Goal: Information Seeking & Learning: Learn about a topic

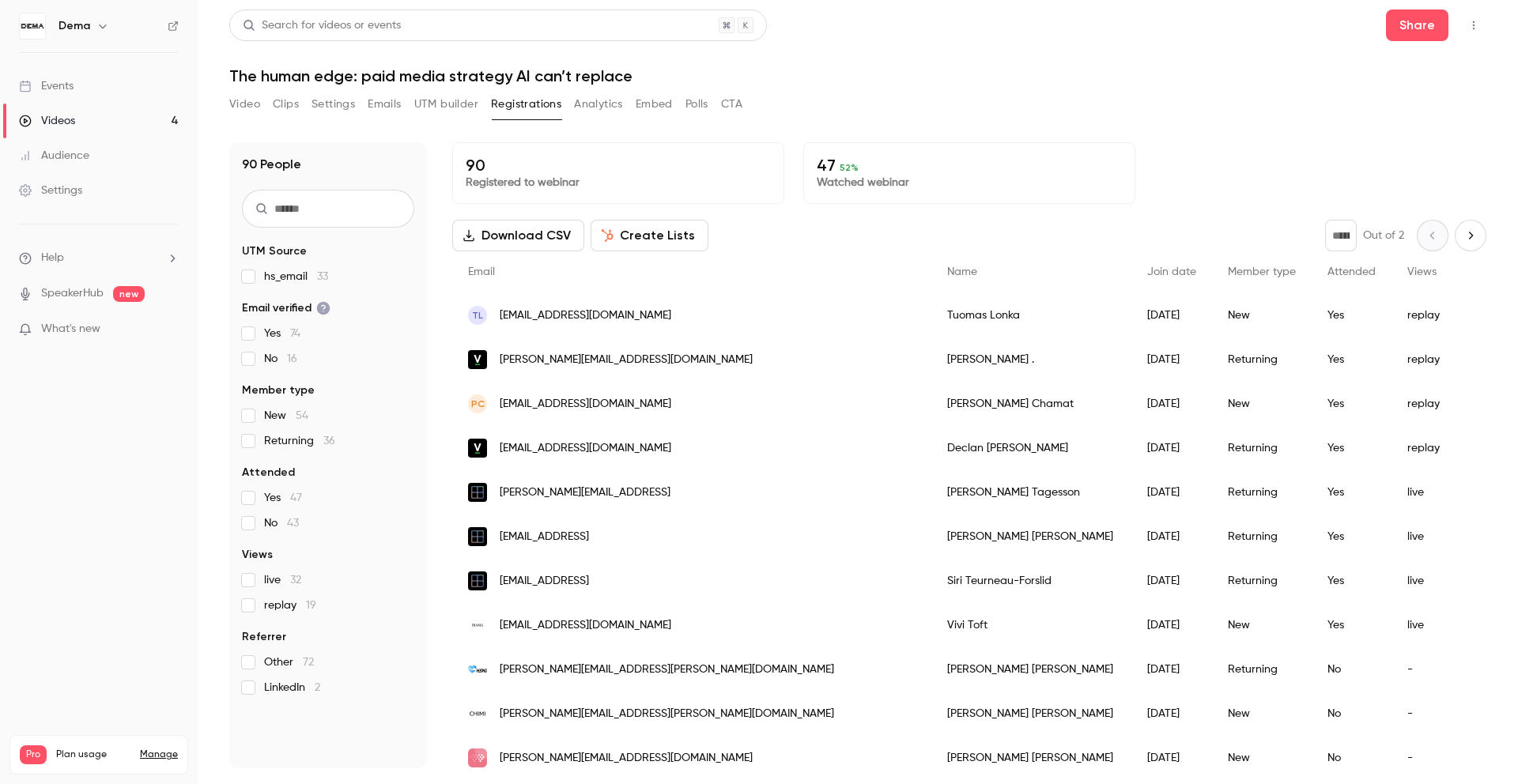
scroll to position [1587, 0]
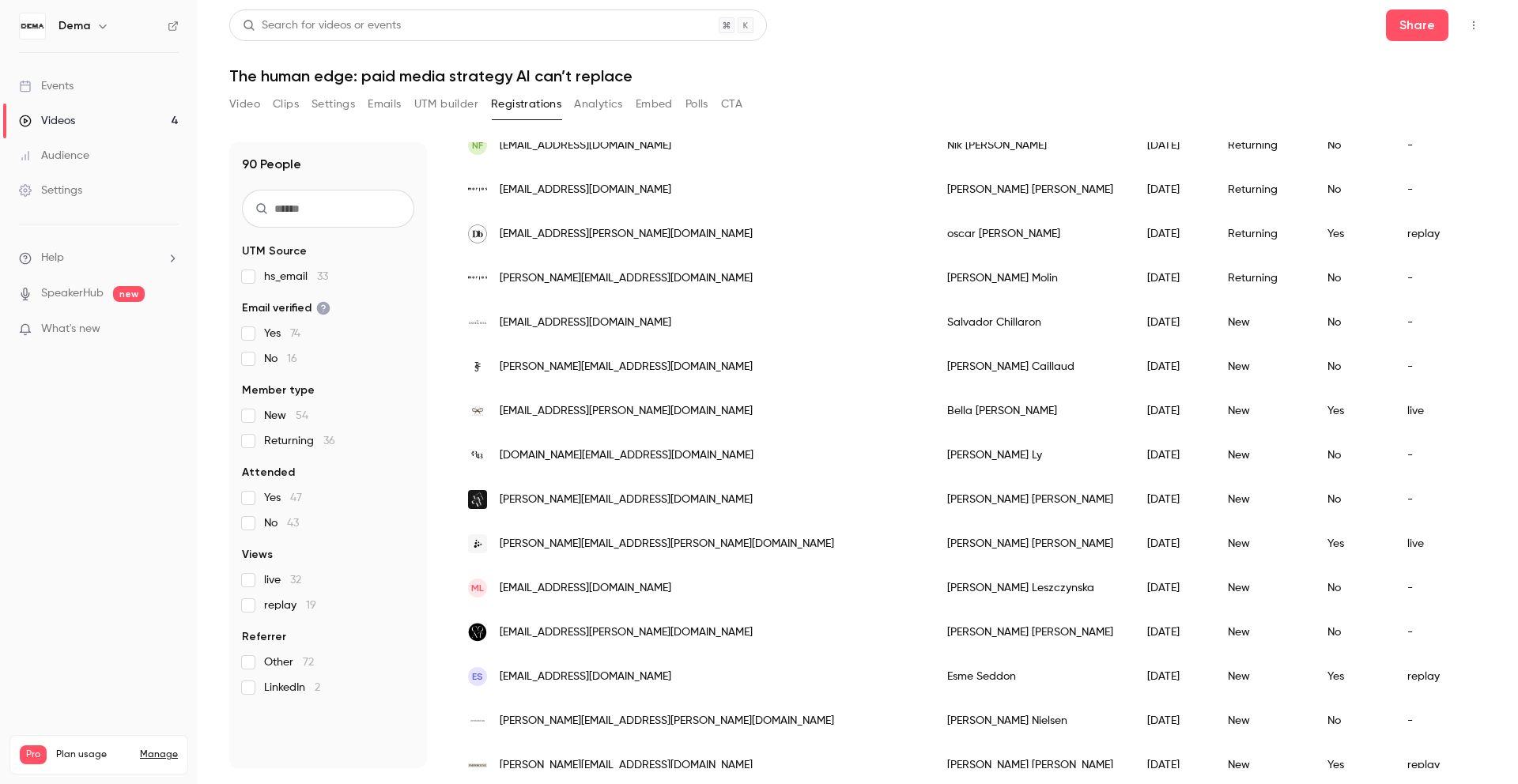
click at [95, 126] on link "Videos 4" at bounding box center [98, 121] width 198 height 34
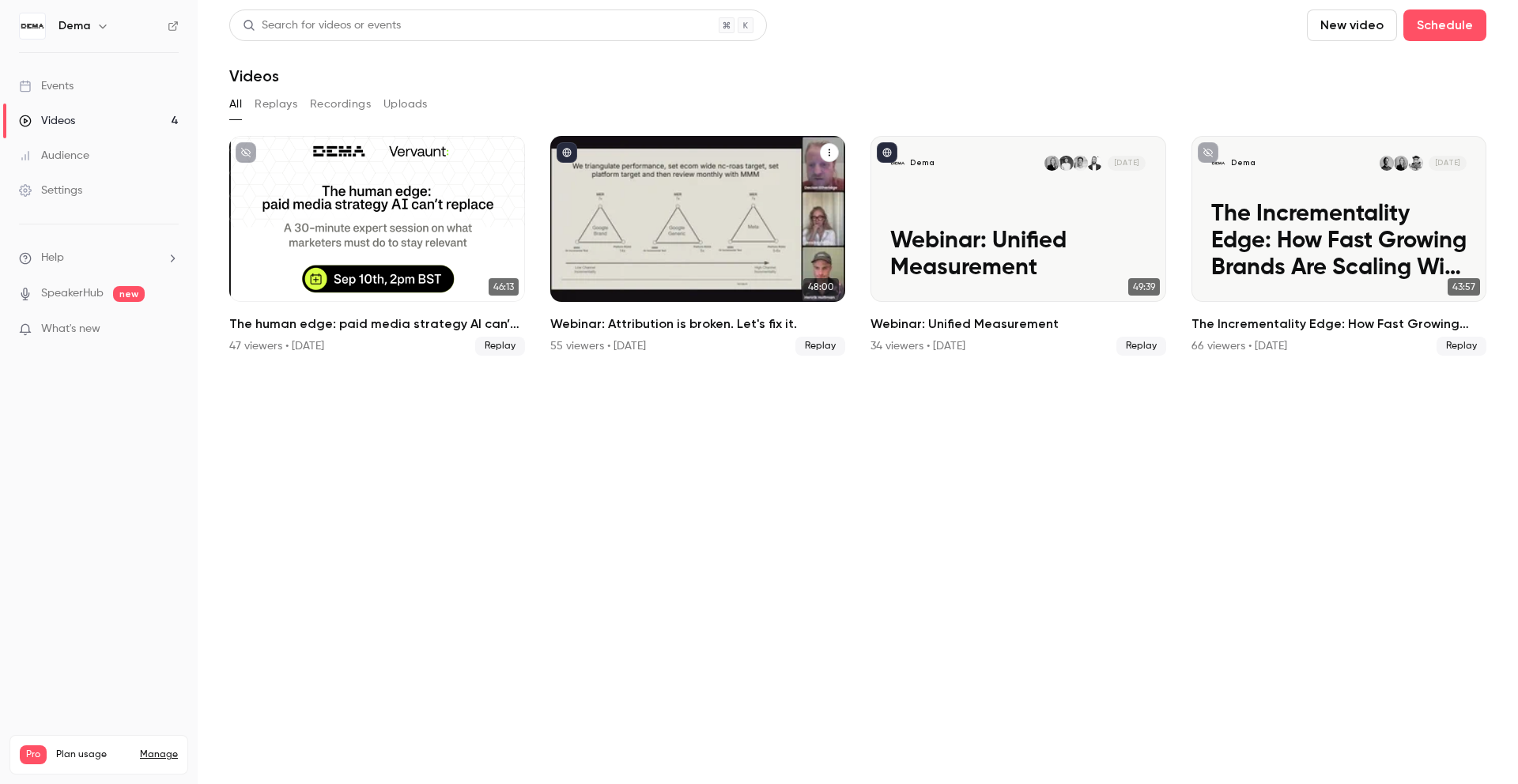
click at [643, 322] on h2 "Webinar: Attribution is broken. Let's fix it." at bounding box center [698, 324] width 296 height 19
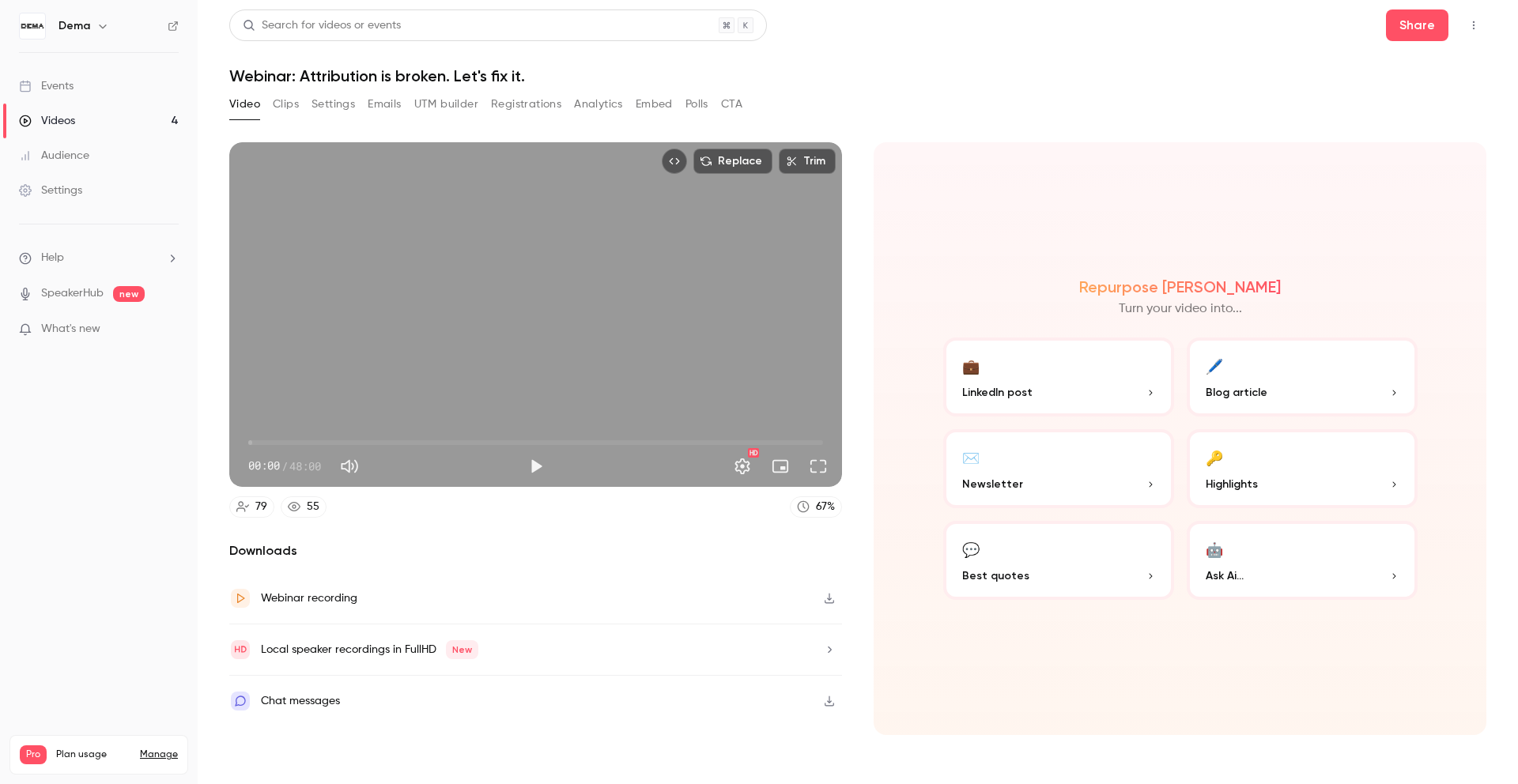
click at [112, 117] on link "Videos 4" at bounding box center [98, 121] width 198 height 34
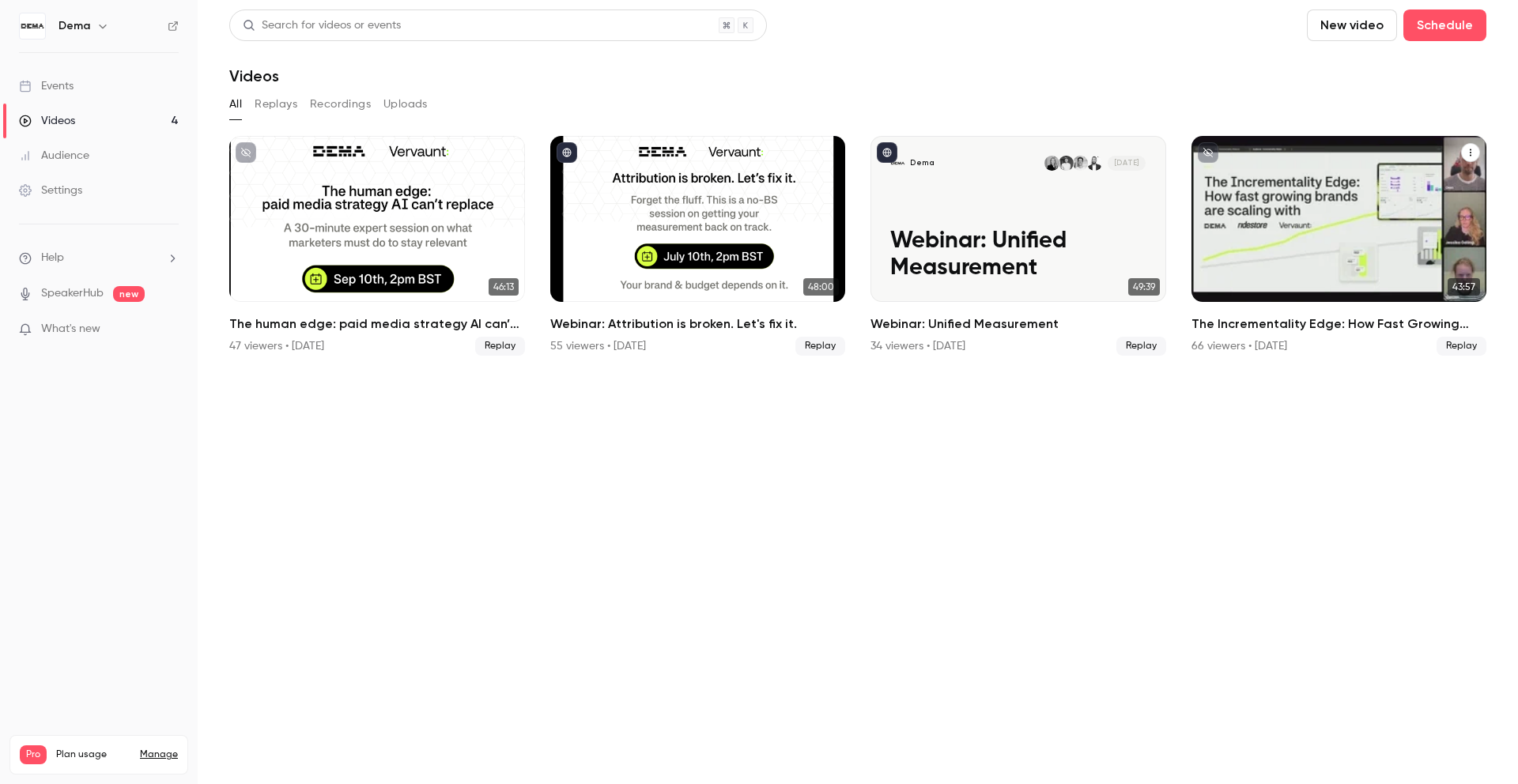
click at [1229, 318] on h2 "The Incrementality Edge: How Fast Growing Brands Are Scaling With DEMA, RideSto…" at bounding box center [1339, 324] width 296 height 19
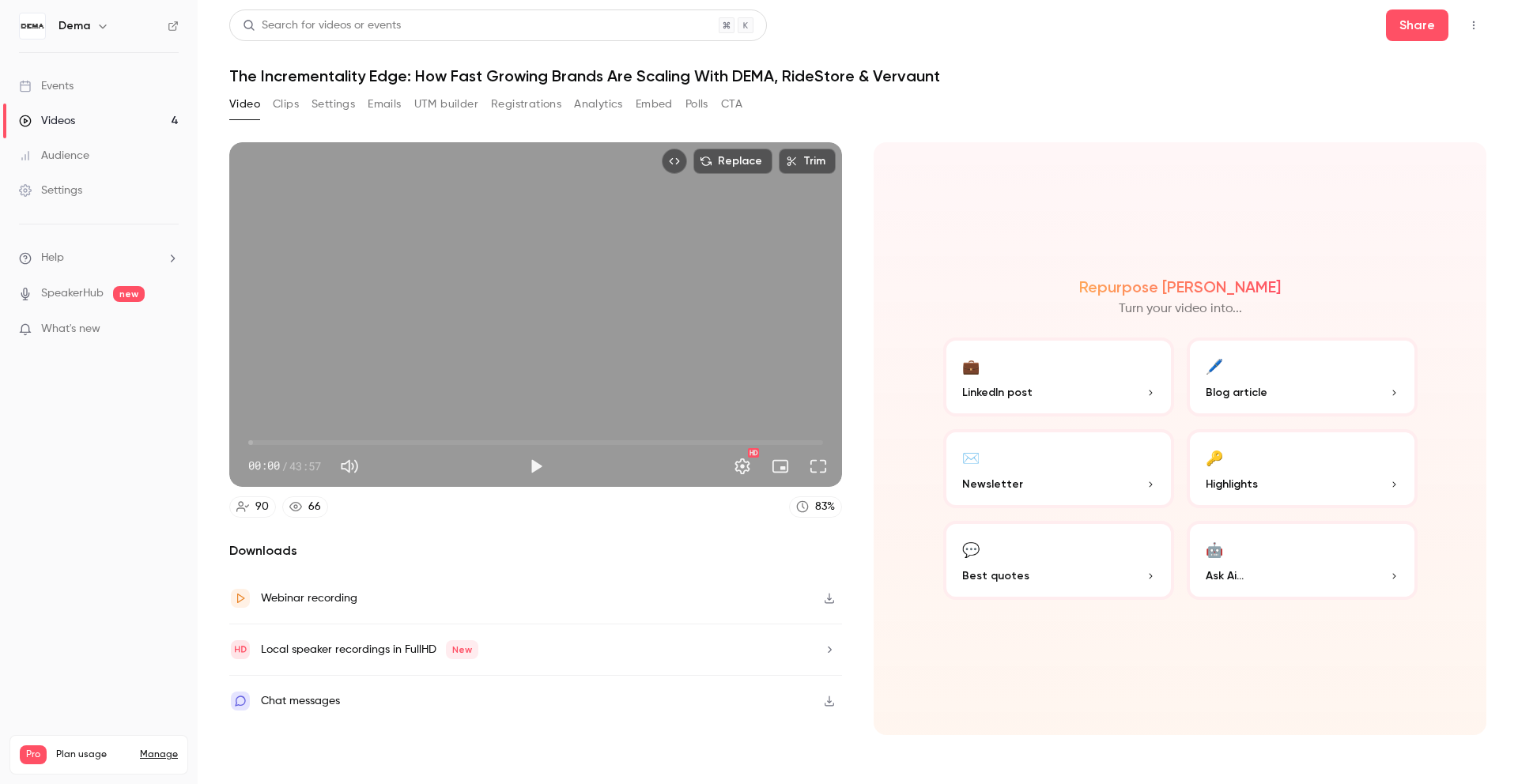
click at [593, 98] on button "Analytics" at bounding box center [599, 104] width 49 height 25
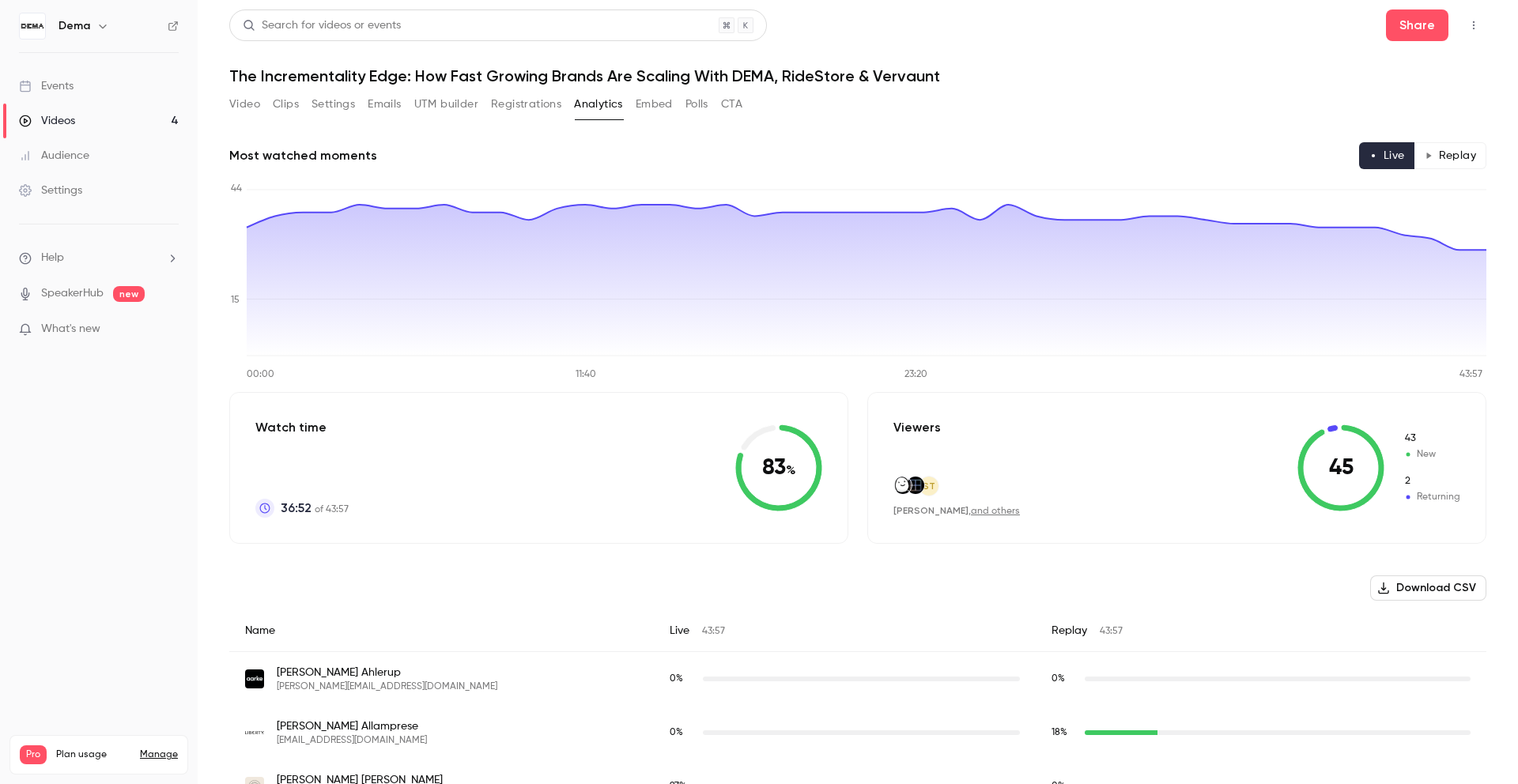
click at [105, 125] on link "Videos 4" at bounding box center [98, 121] width 198 height 34
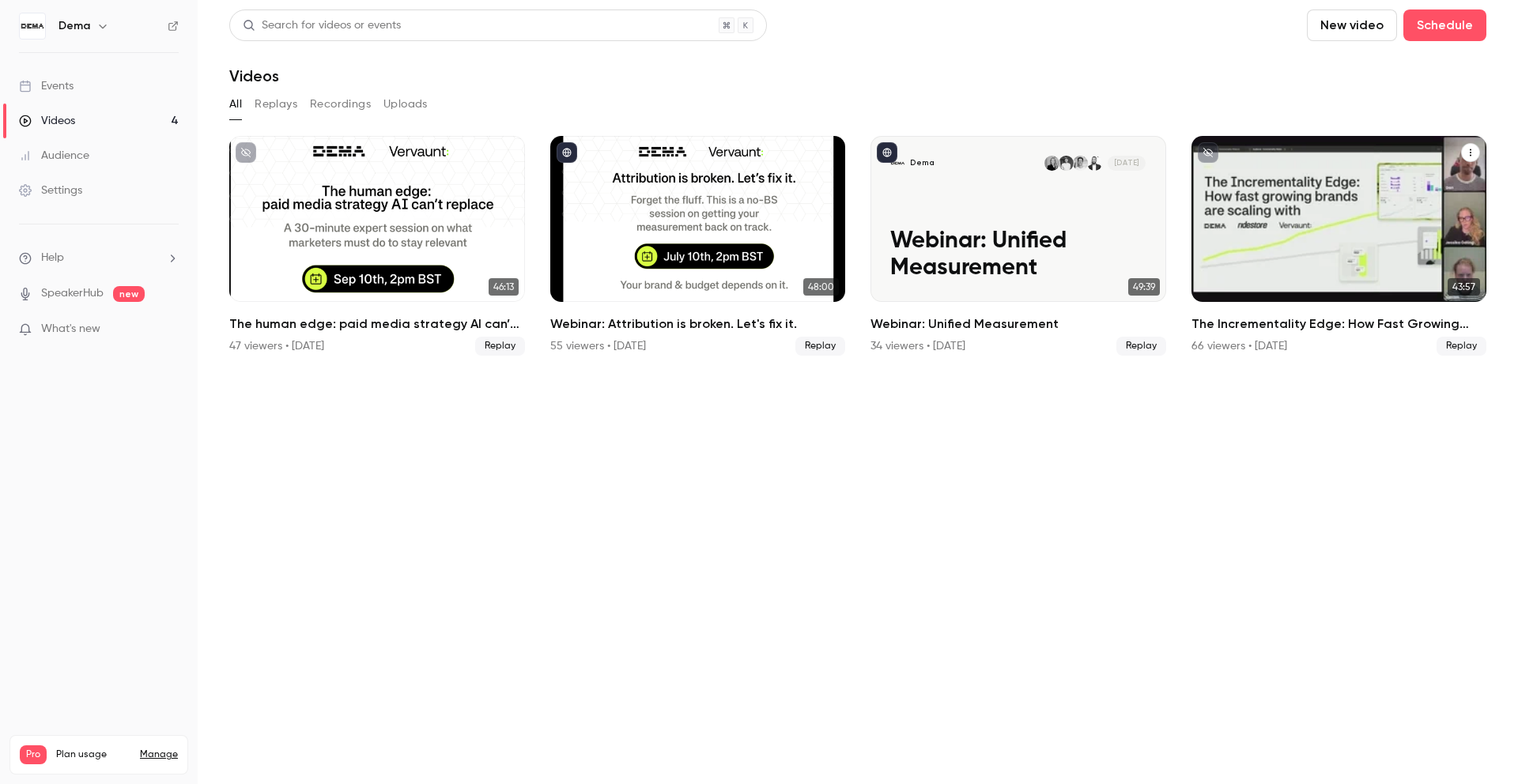
click at [1289, 330] on h2 "The Incrementality Edge: How Fast Growing Brands Are Scaling With DEMA, RideSto…" at bounding box center [1339, 324] width 296 height 19
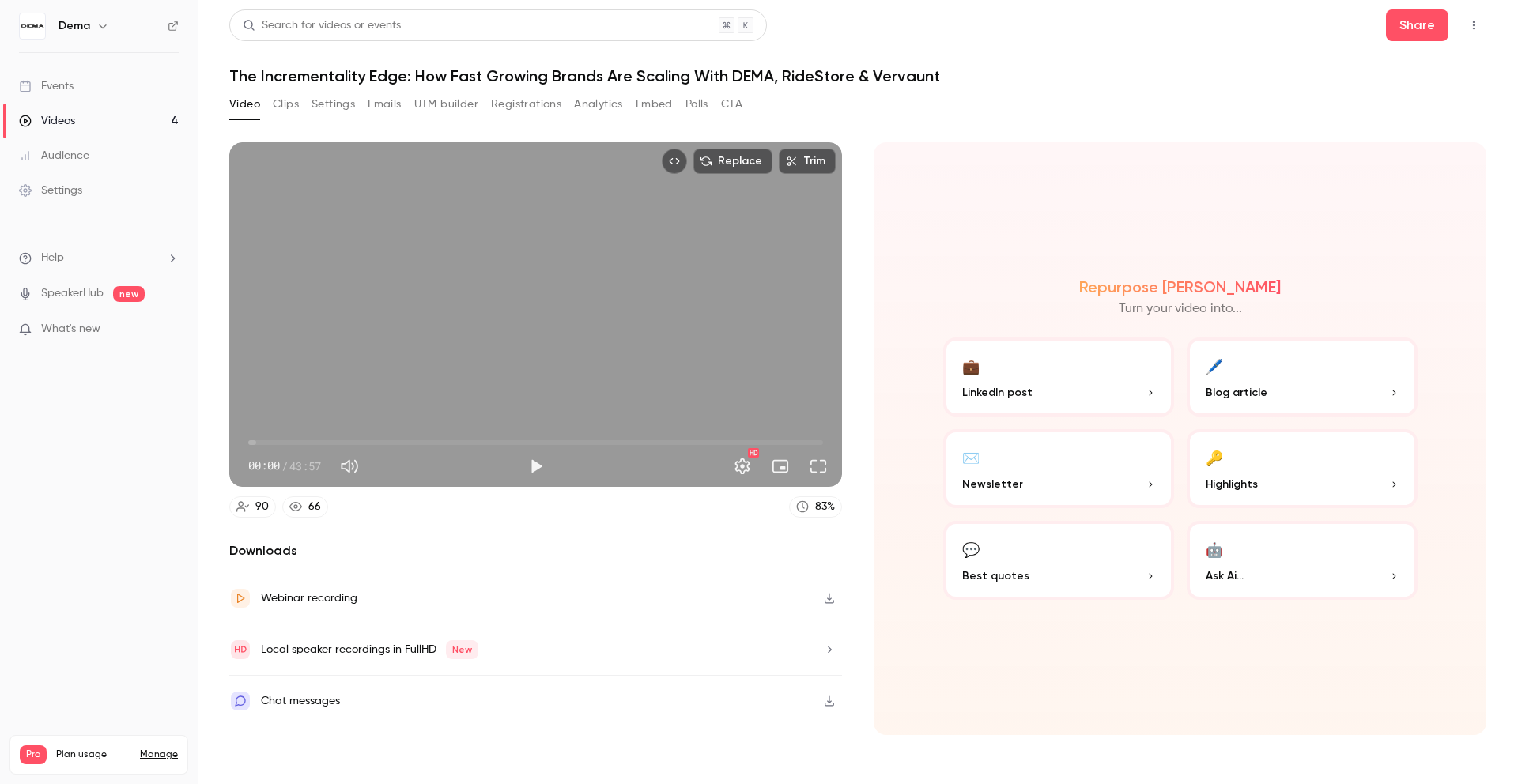
click at [540, 108] on button "Registrations" at bounding box center [527, 104] width 71 height 25
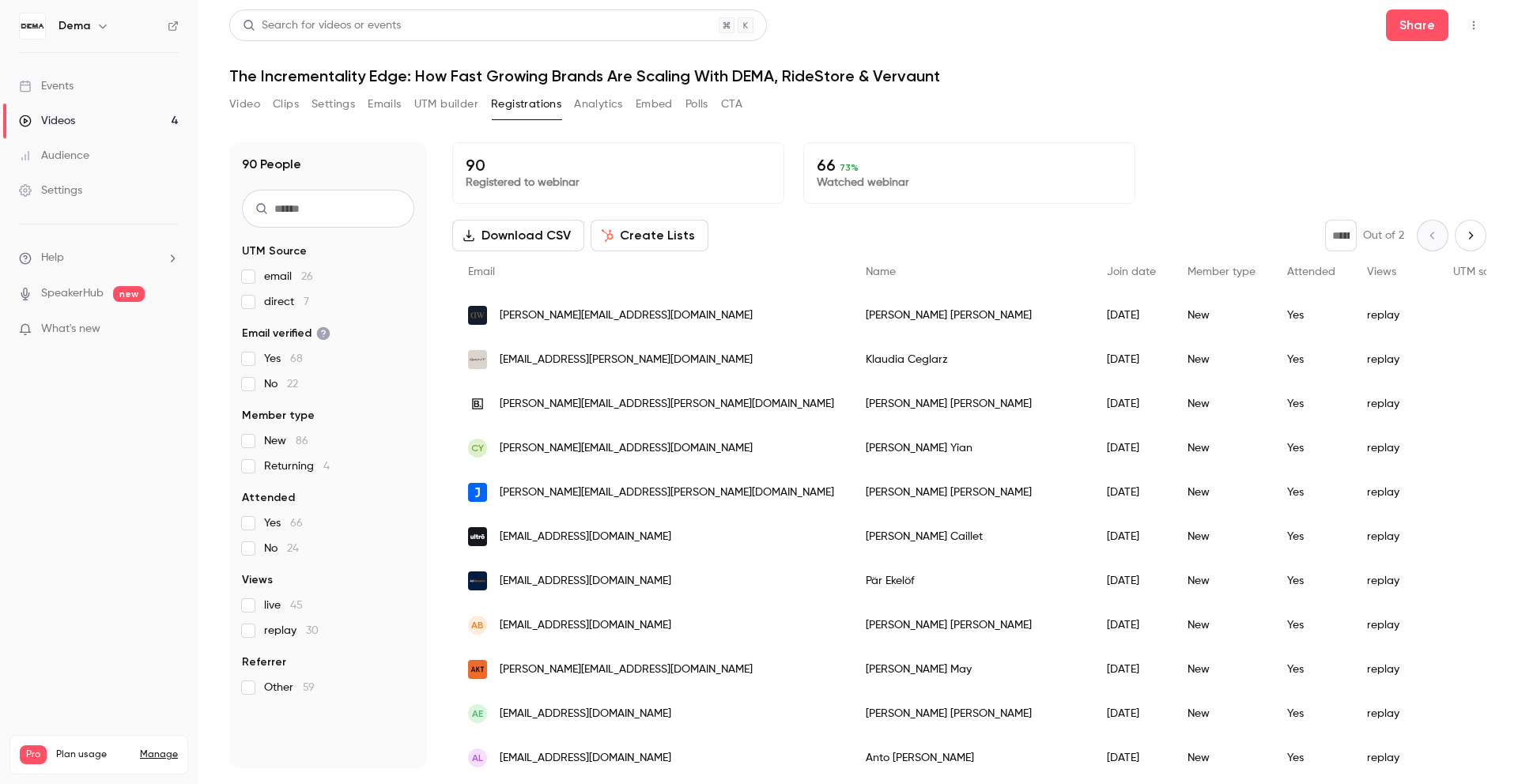
click at [383, 225] on input "text" at bounding box center [328, 208] width 172 height 38
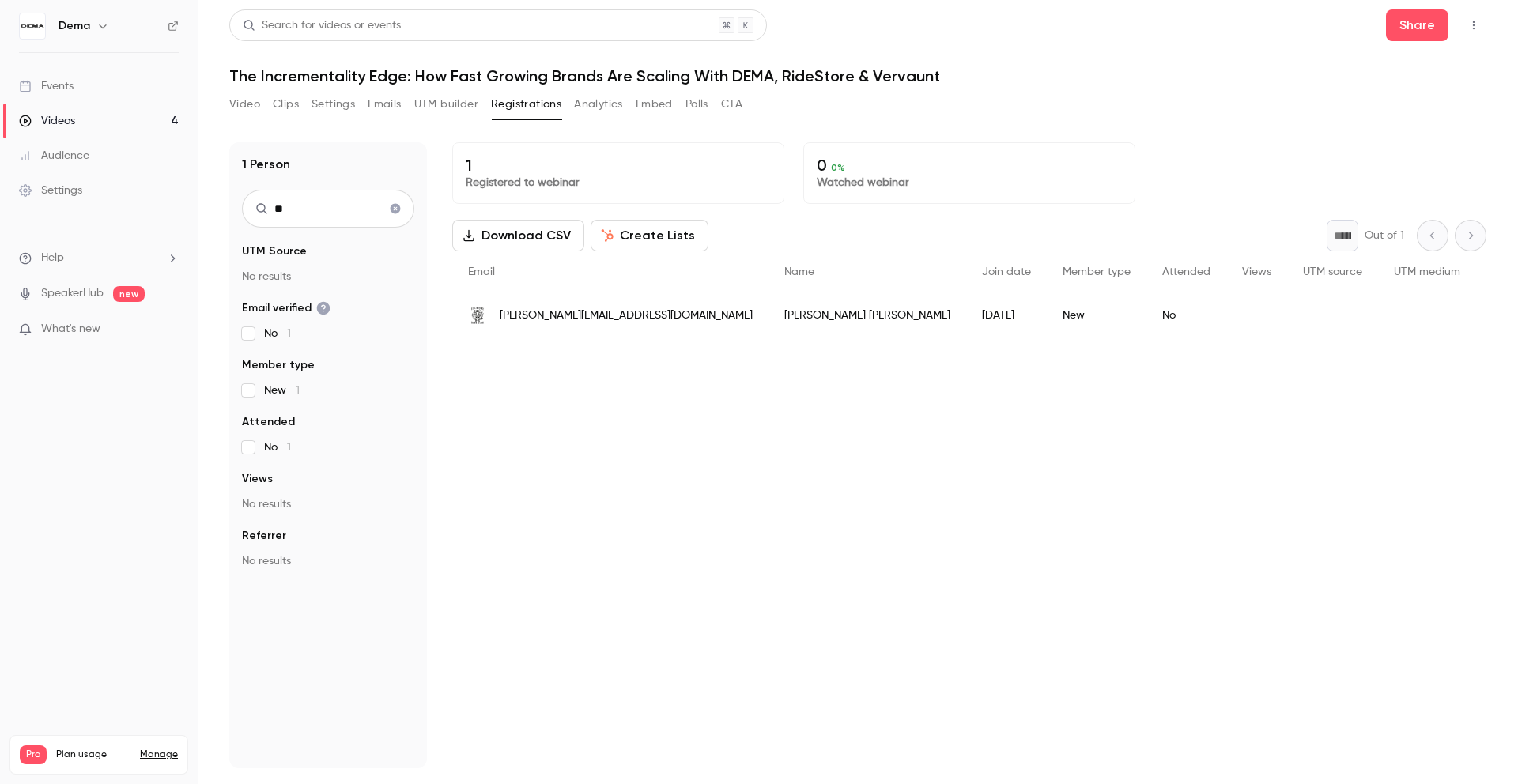
type input "**"
